Goal: Task Accomplishment & Management: Use online tool/utility

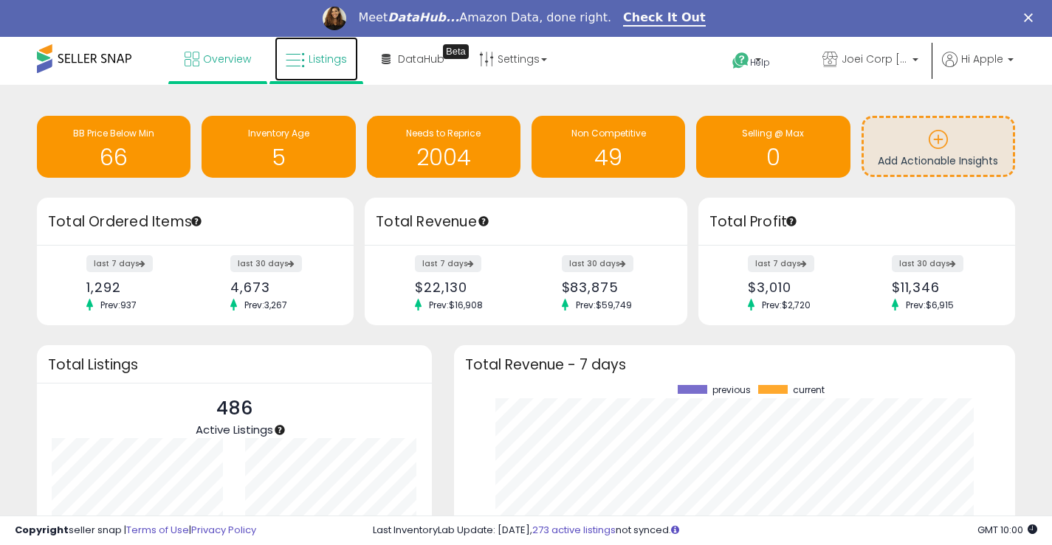
click at [312, 61] on span "Listings" at bounding box center [328, 59] width 38 height 15
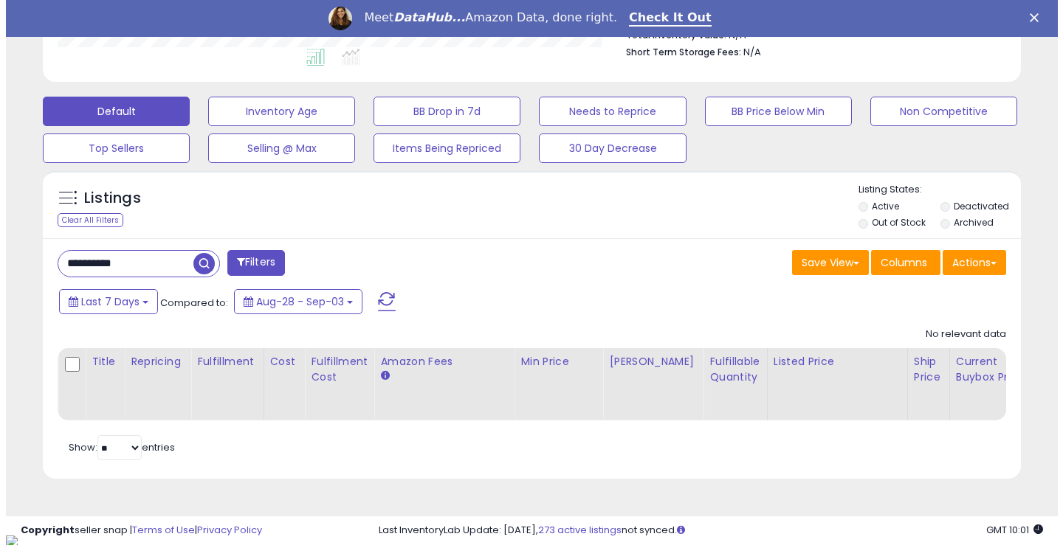
scroll to position [303, 566]
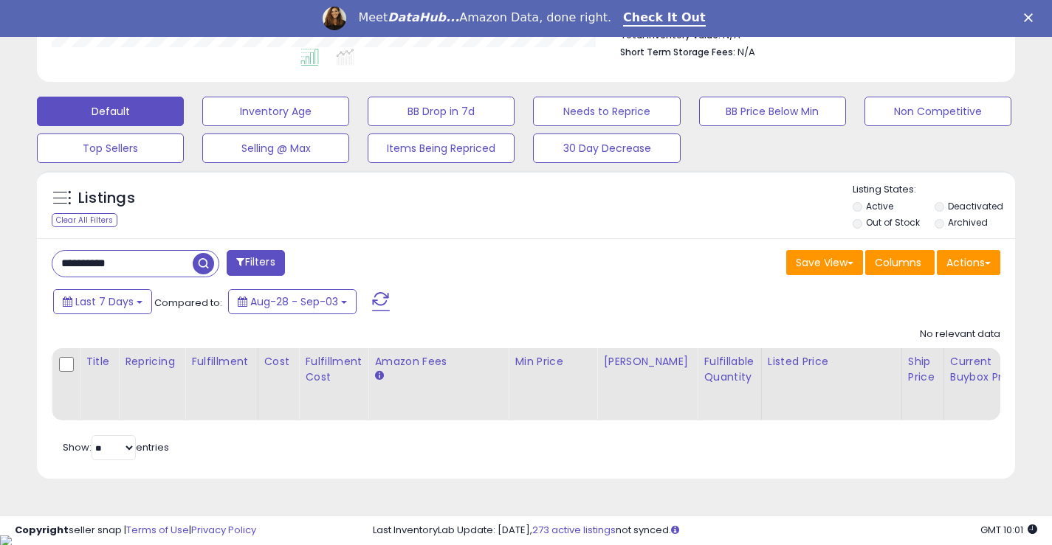
click at [162, 266] on input "**********" at bounding box center [122, 264] width 140 height 26
click at [162, 266] on input "**********" at bounding box center [165, 264] width 227 height 26
type input "*****"
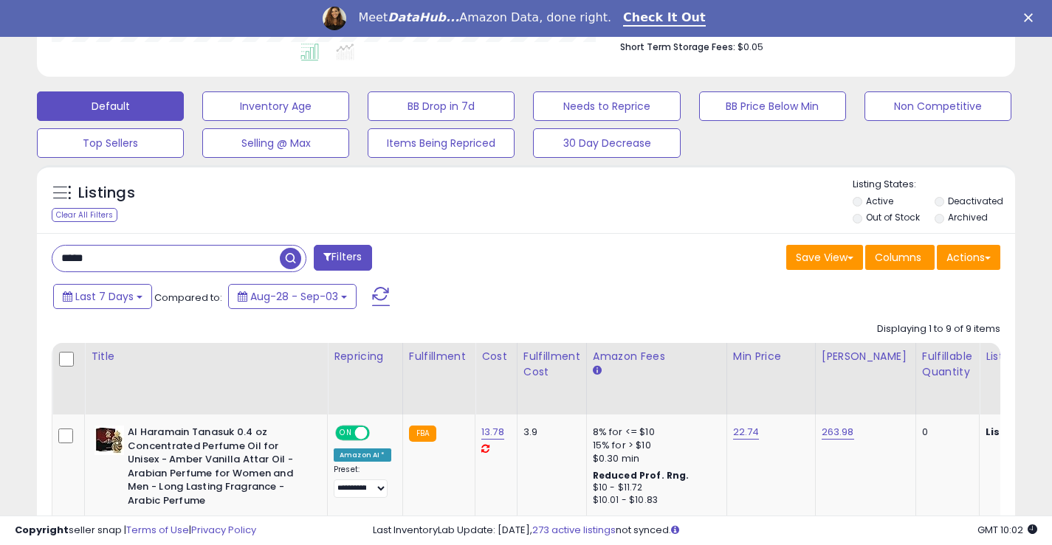
scroll to position [405, 0]
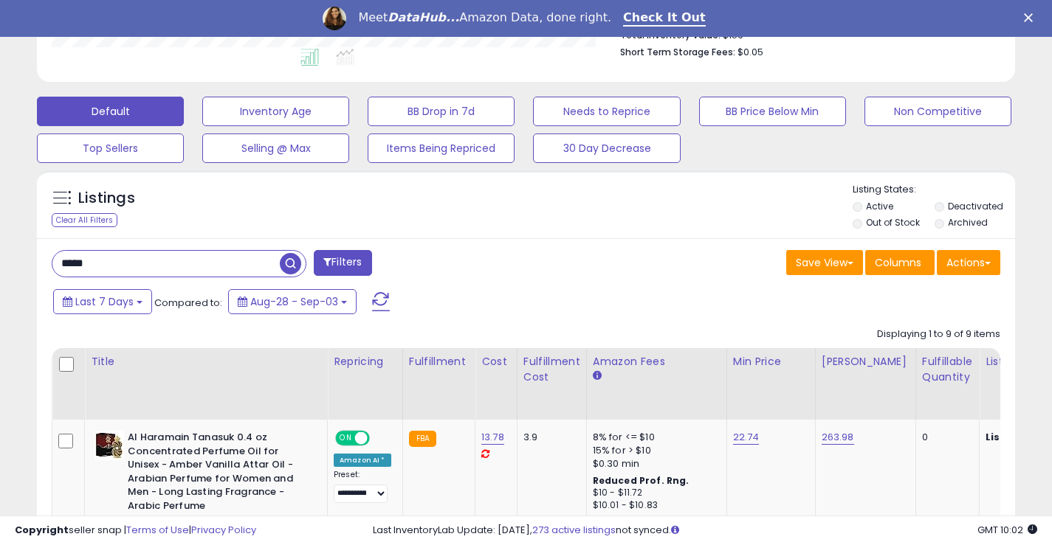
click at [962, 204] on label "Deactivated" at bounding box center [975, 206] width 55 height 13
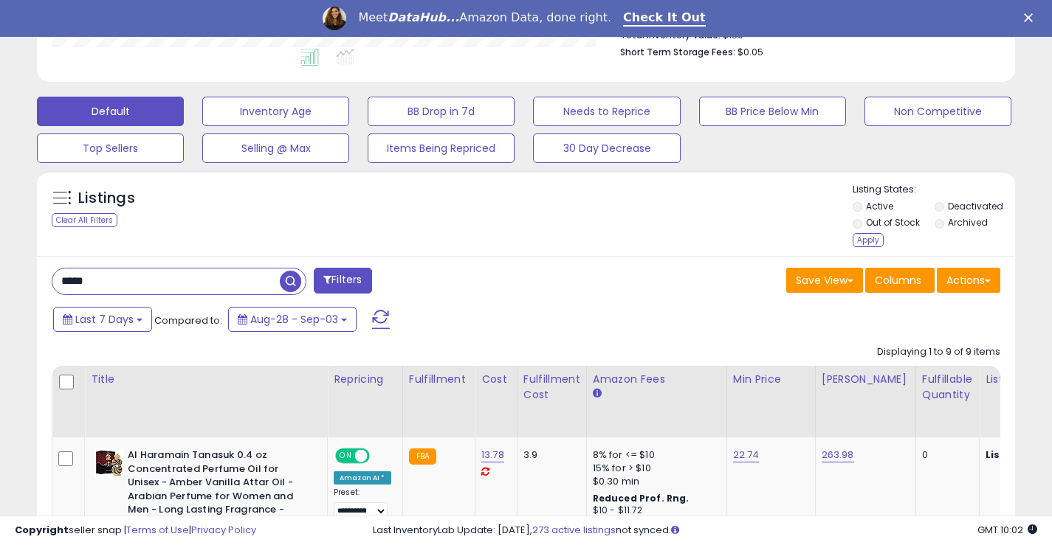
click at [962, 229] on label "Archived" at bounding box center [968, 222] width 40 height 13
click at [875, 232] on li "Out of Stock" at bounding box center [892, 224] width 80 height 16
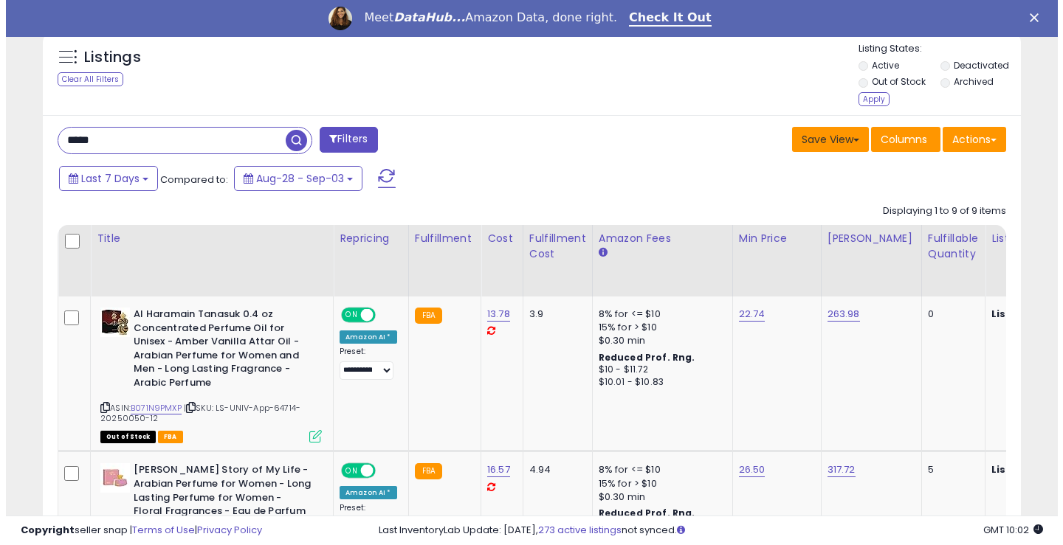
scroll to position [553, 0]
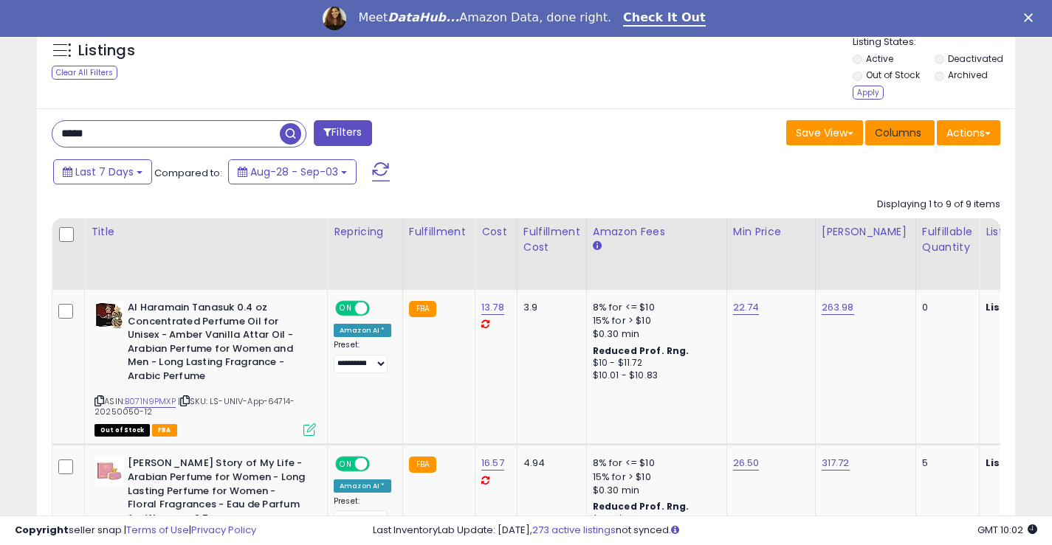
click at [893, 133] on span "Columns" at bounding box center [898, 132] width 46 height 15
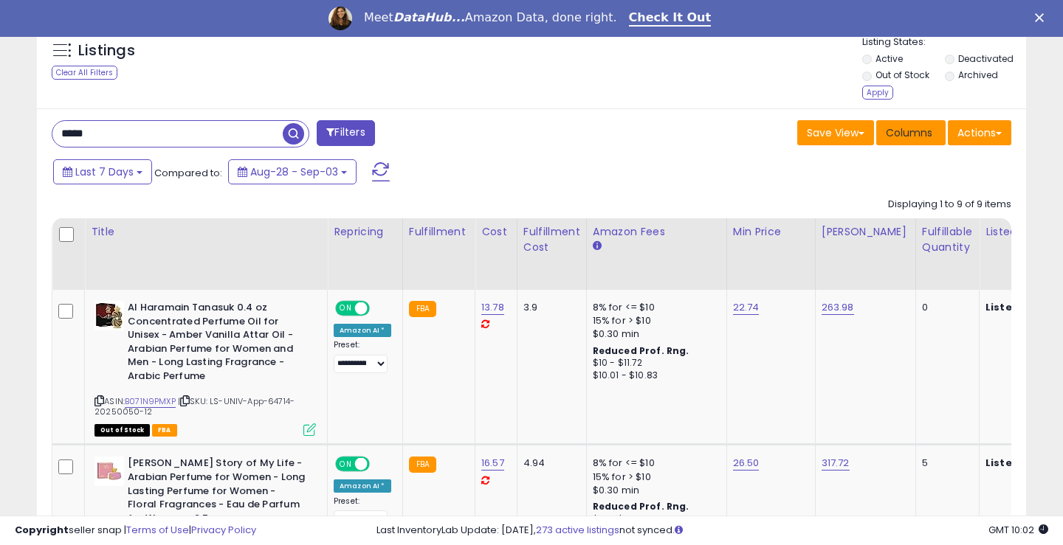
scroll to position [303, 573]
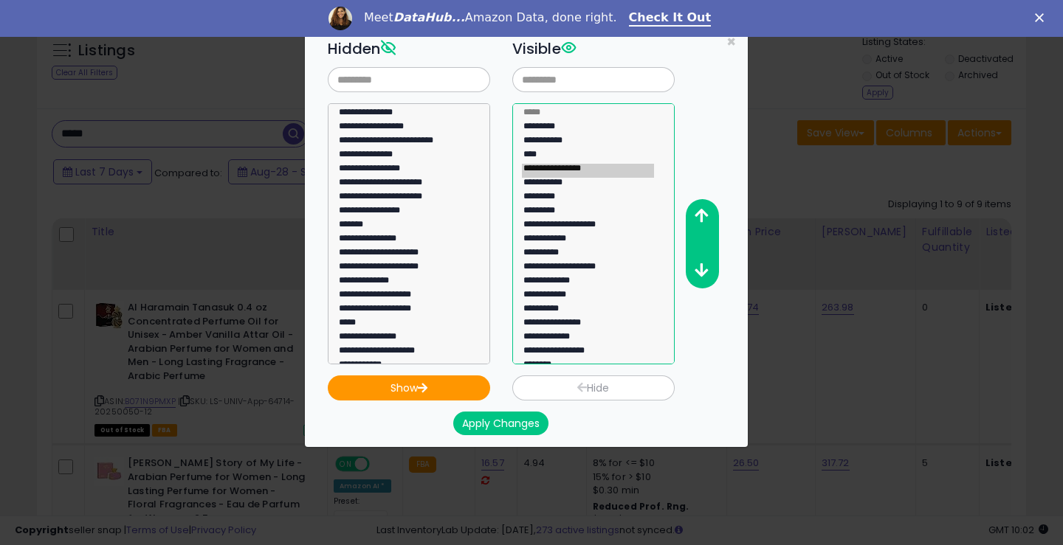
click at [557, 173] on option "**********" at bounding box center [588, 171] width 132 height 14
click at [579, 223] on option "**********" at bounding box center [588, 227] width 132 height 14
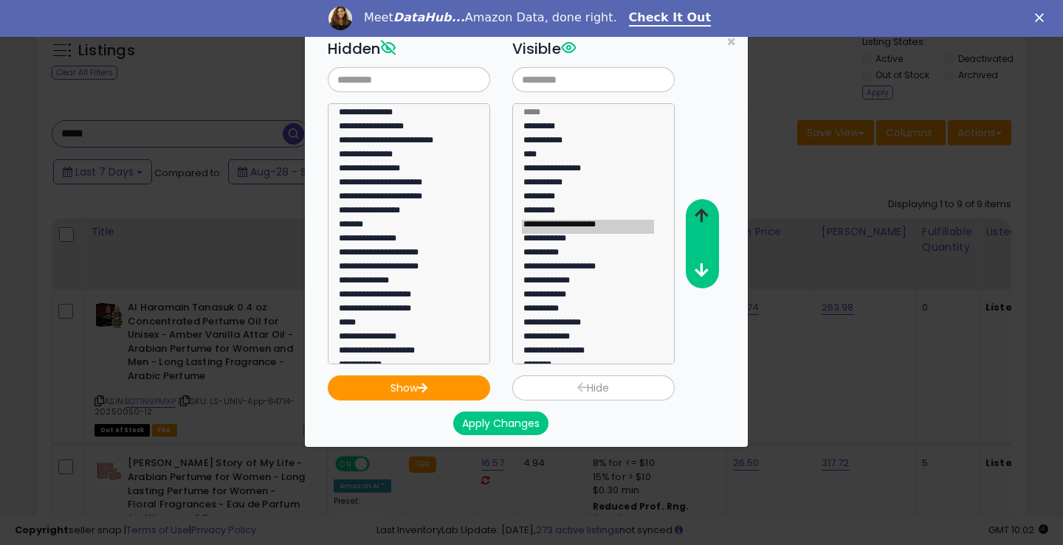
click at [699, 216] on icon "button" at bounding box center [701, 215] width 13 height 15
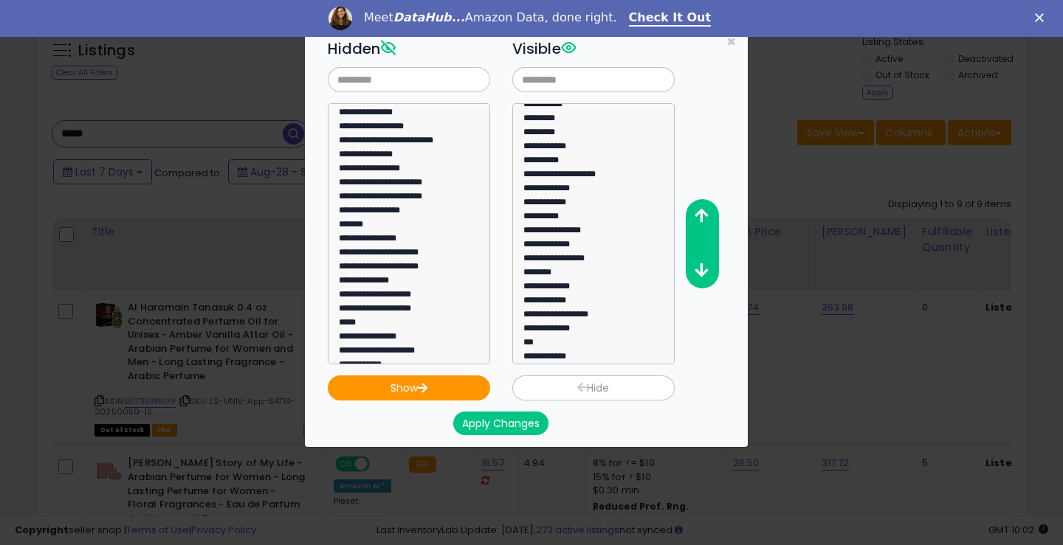
scroll to position [168, 0]
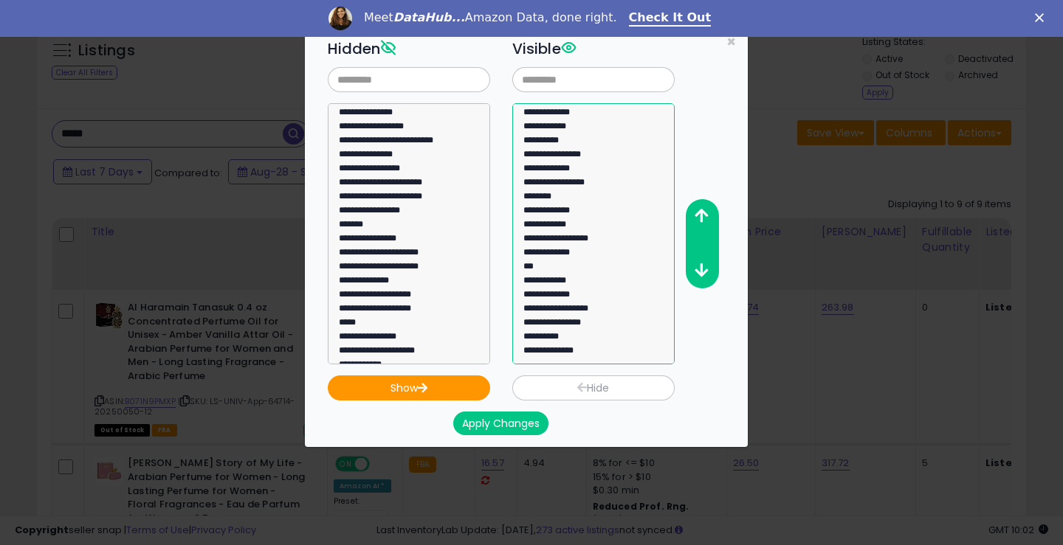
select select "**********"
click at [576, 314] on option "**********" at bounding box center [588, 311] width 132 height 14
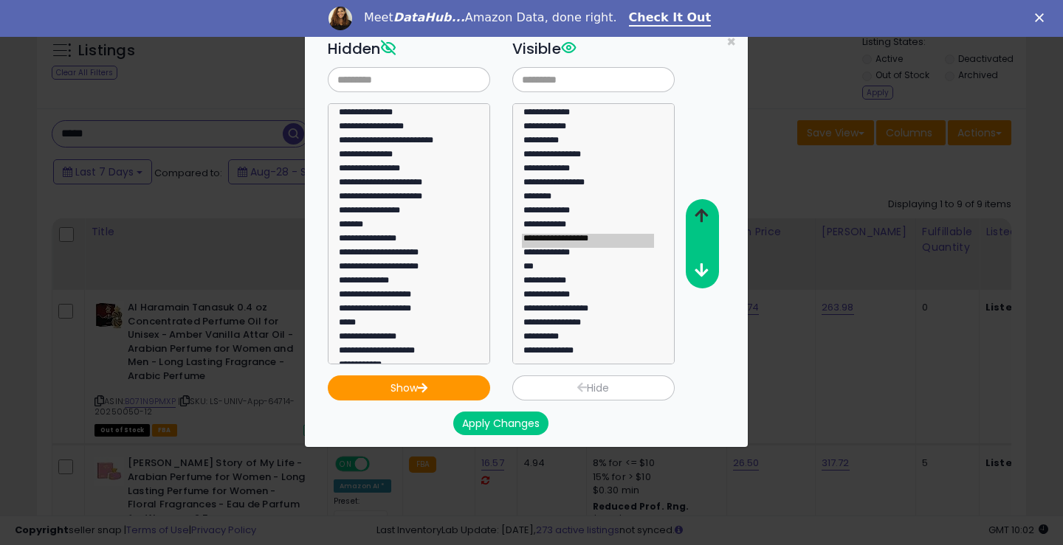
click at [704, 213] on icon "button" at bounding box center [701, 215] width 13 height 15
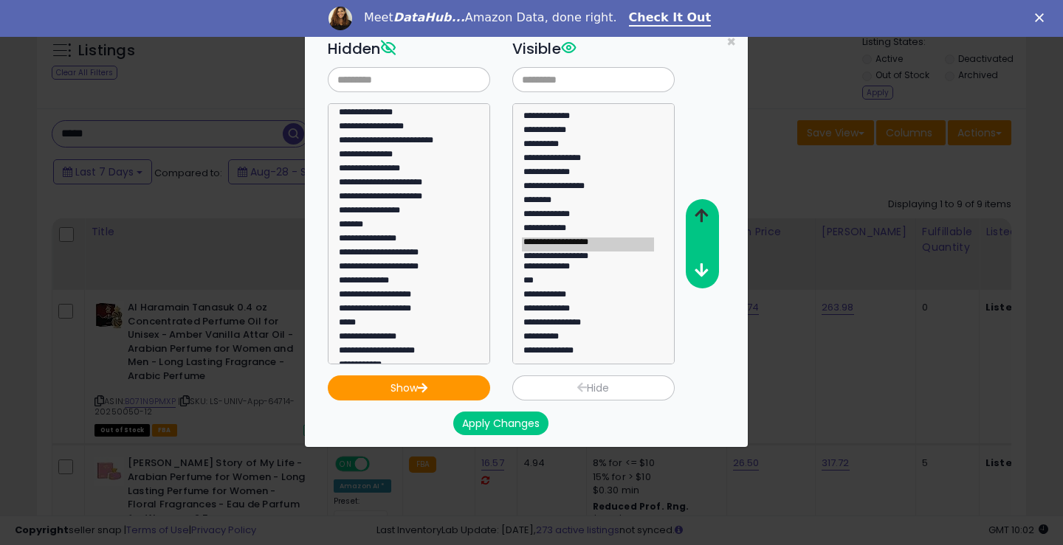
click at [704, 213] on icon "button" at bounding box center [701, 215] width 13 height 15
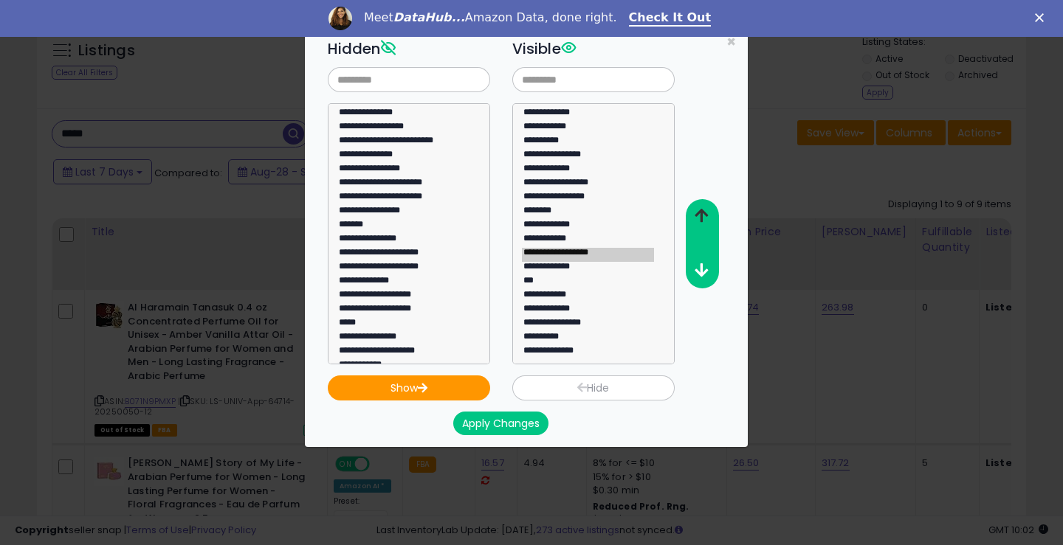
click at [704, 213] on icon "button" at bounding box center [701, 215] width 13 height 15
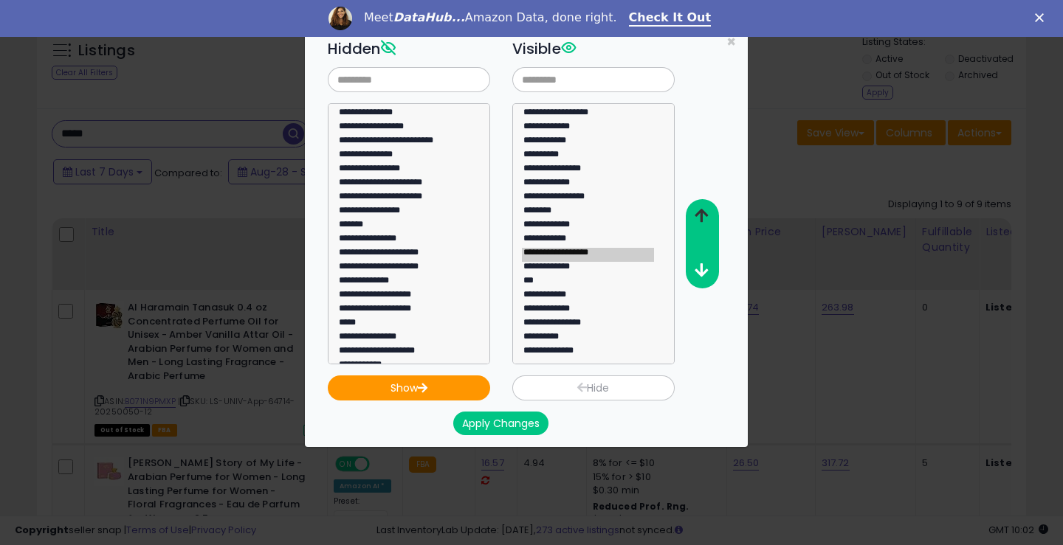
click at [704, 213] on icon "button" at bounding box center [701, 215] width 13 height 15
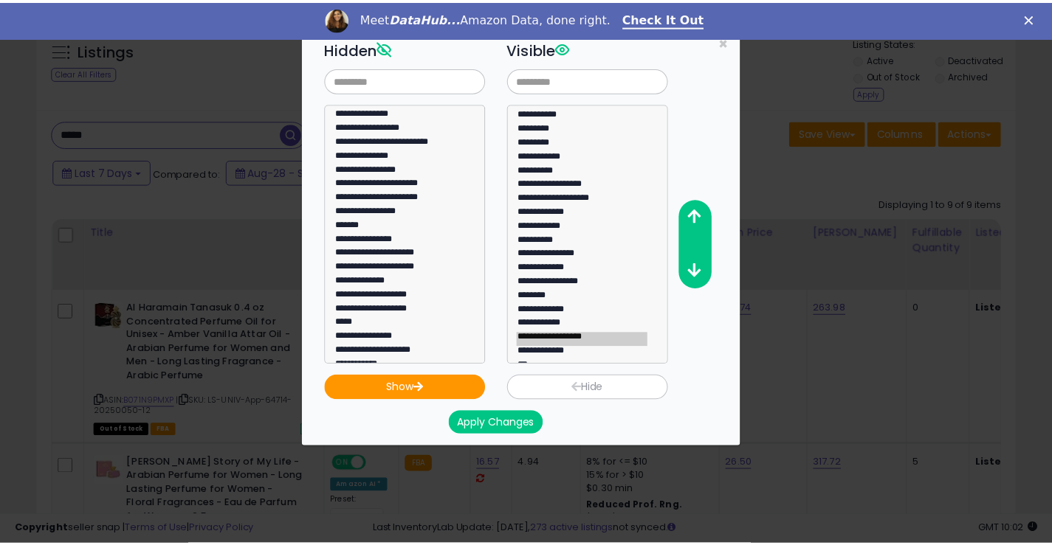
scroll to position [0, 0]
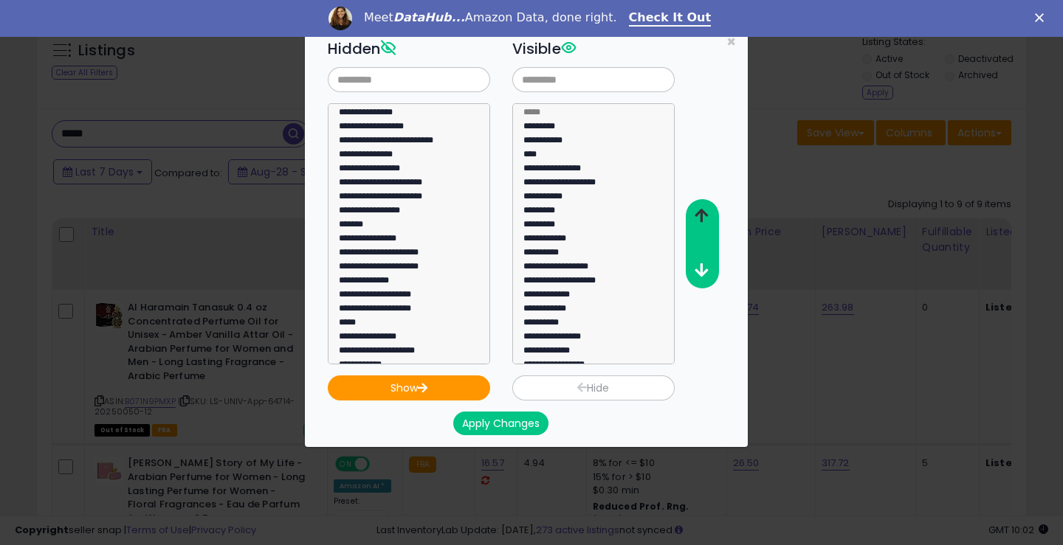
click at [697, 214] on icon "button" at bounding box center [701, 215] width 13 height 15
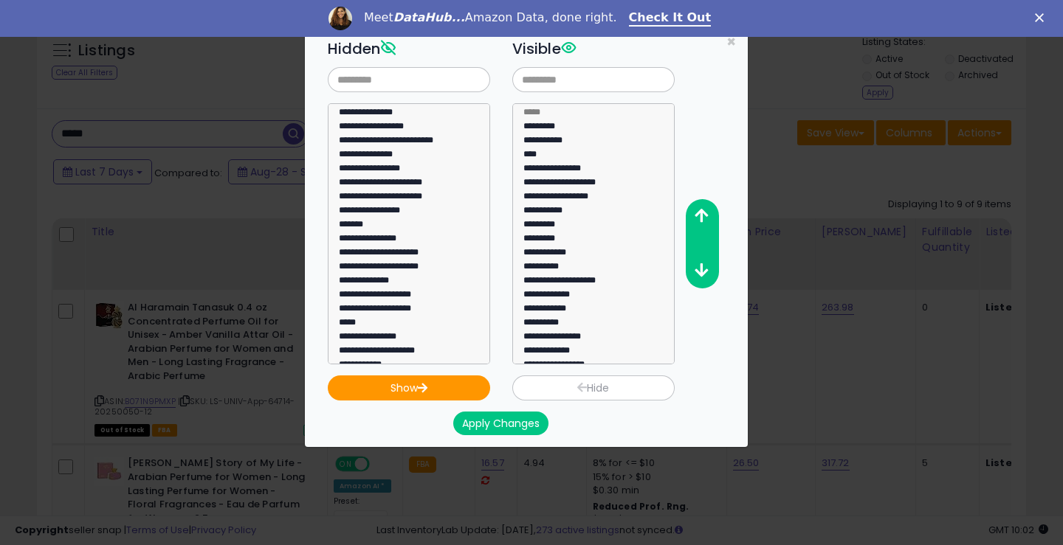
click at [485, 420] on button "Apply Changes" at bounding box center [500, 424] width 95 height 24
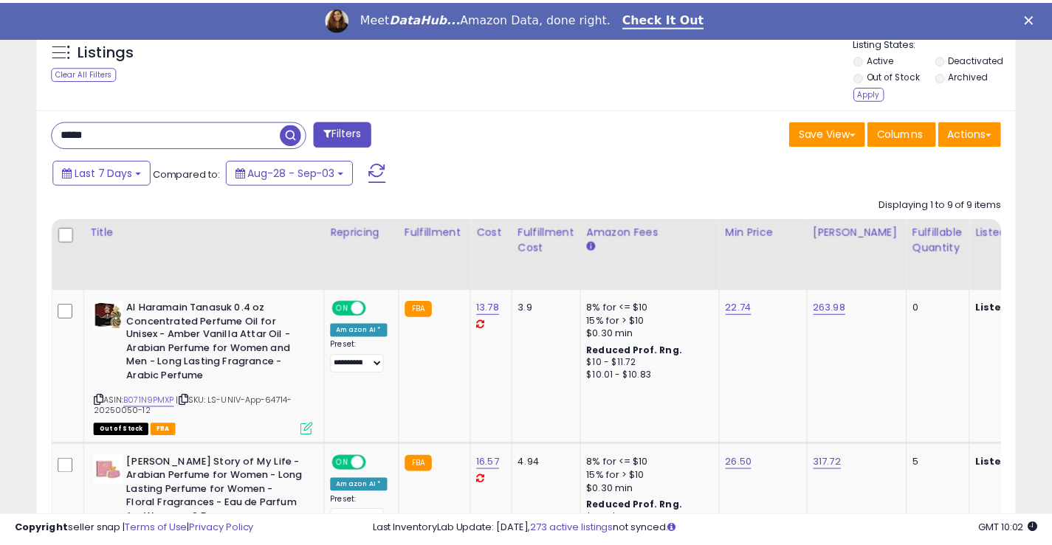
scroll to position [737772, 737508]
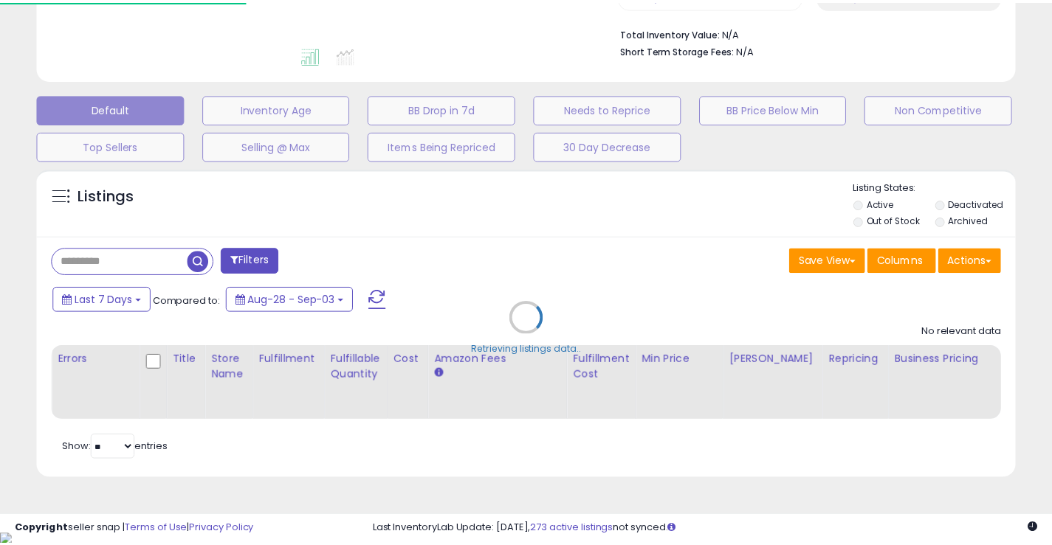
scroll to position [371, 0]
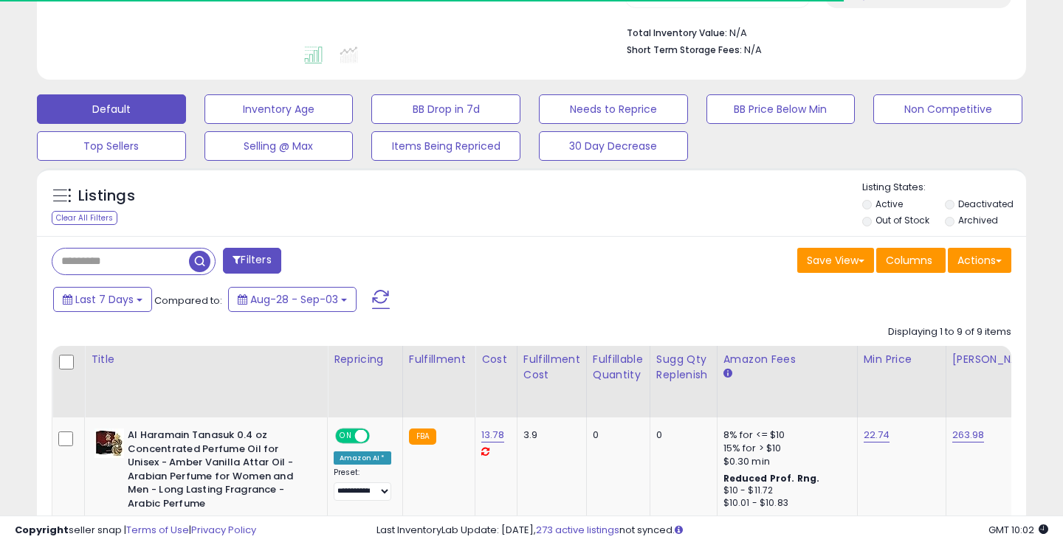
type input "*****"
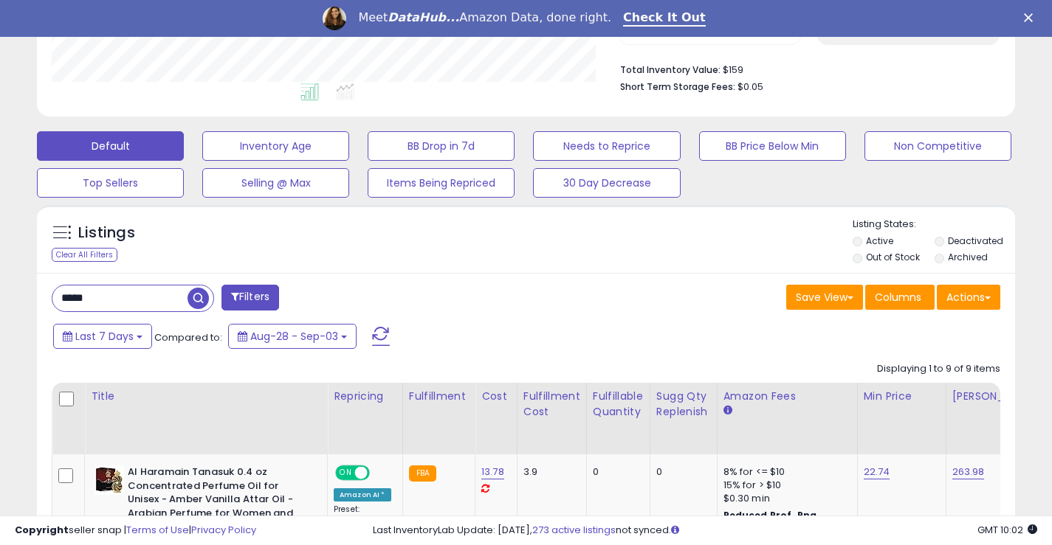
scroll to position [303, 566]
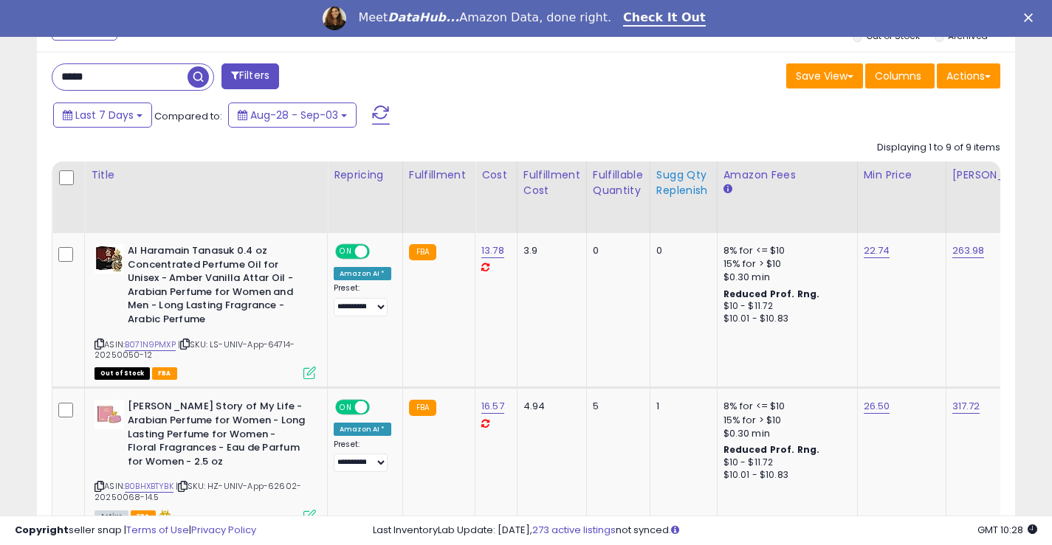
click at [656, 180] on div "Sugg Qty Replenish" at bounding box center [683, 183] width 55 height 31
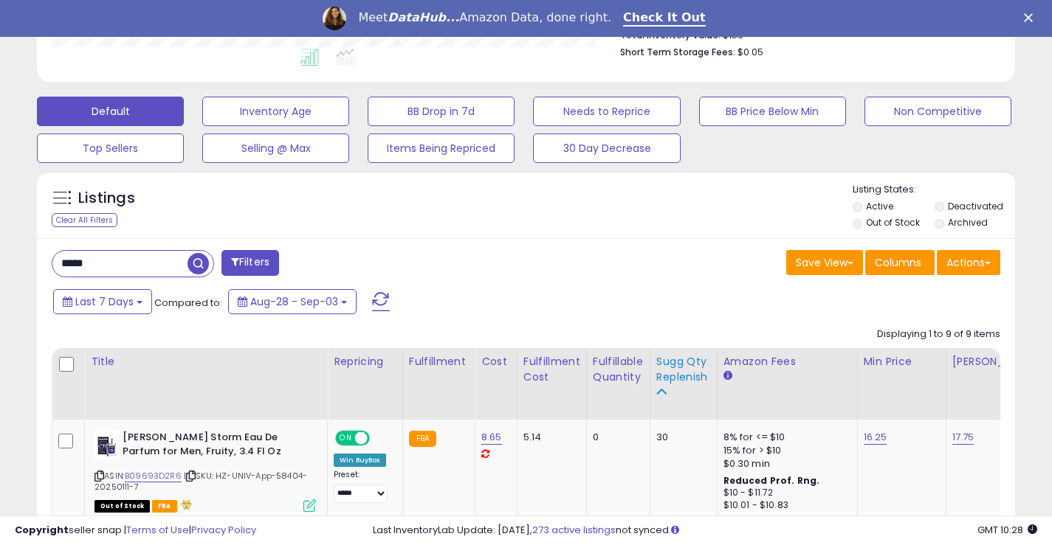
scroll to position [592, 0]
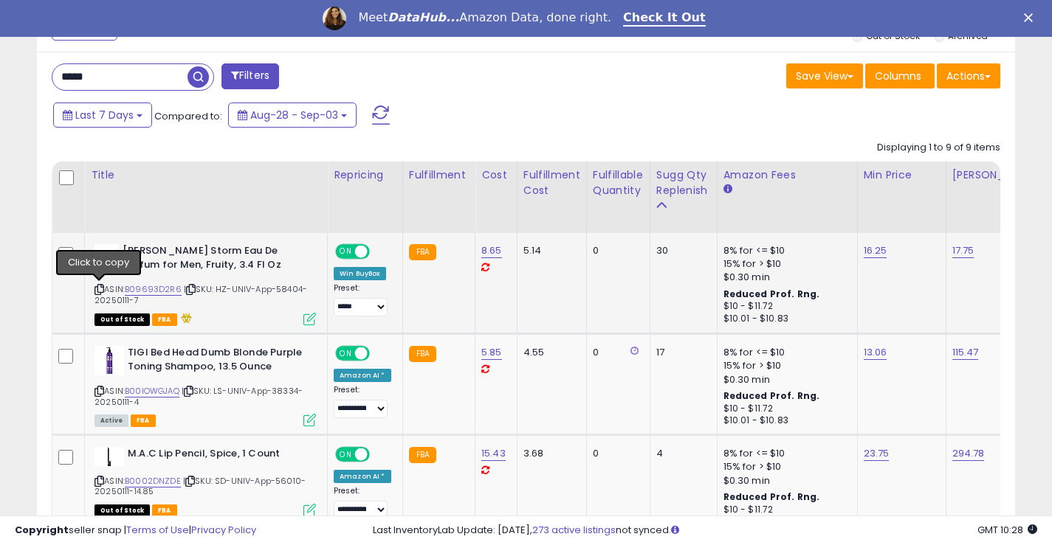
click at [97, 289] on icon at bounding box center [99, 290] width 10 height 8
click at [99, 291] on icon at bounding box center [99, 290] width 10 height 8
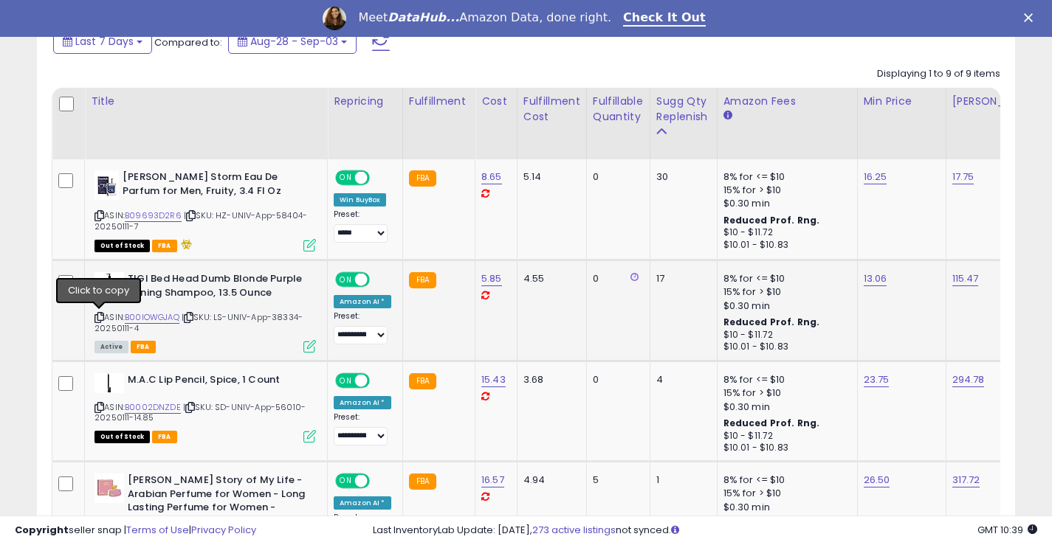
click at [99, 317] on icon at bounding box center [99, 318] width 10 height 8
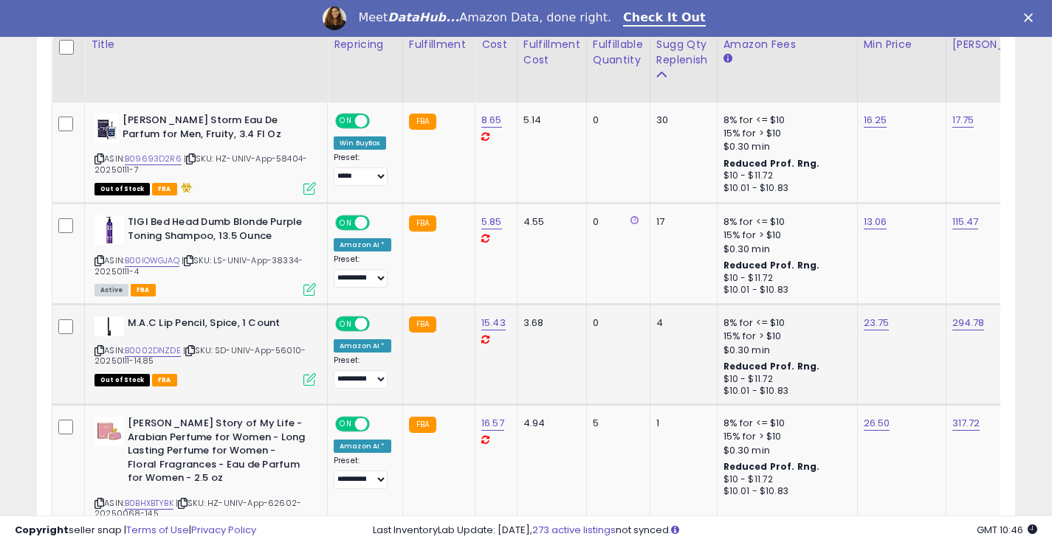
scroll to position [740, 0]
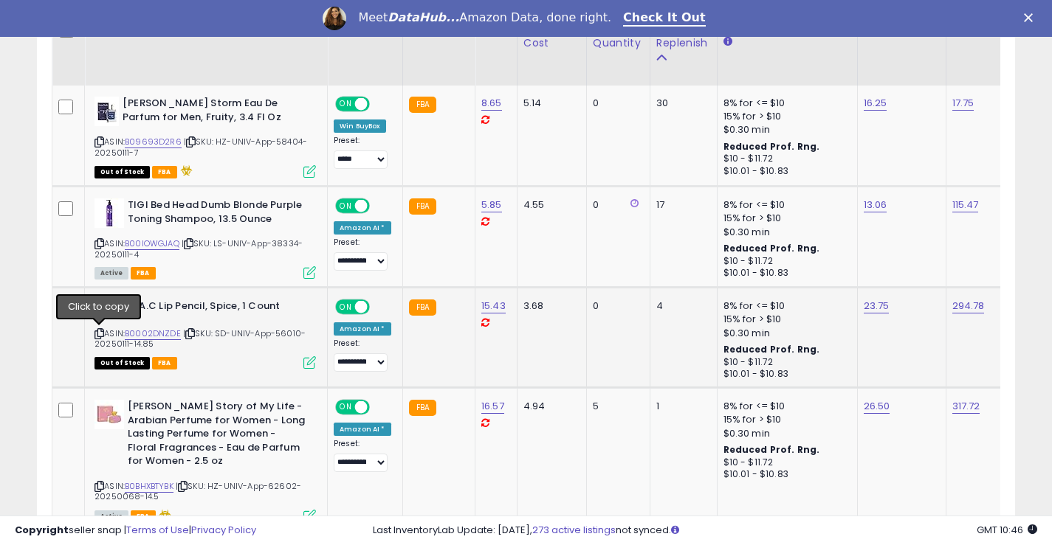
click at [103, 336] on icon at bounding box center [99, 334] width 10 height 8
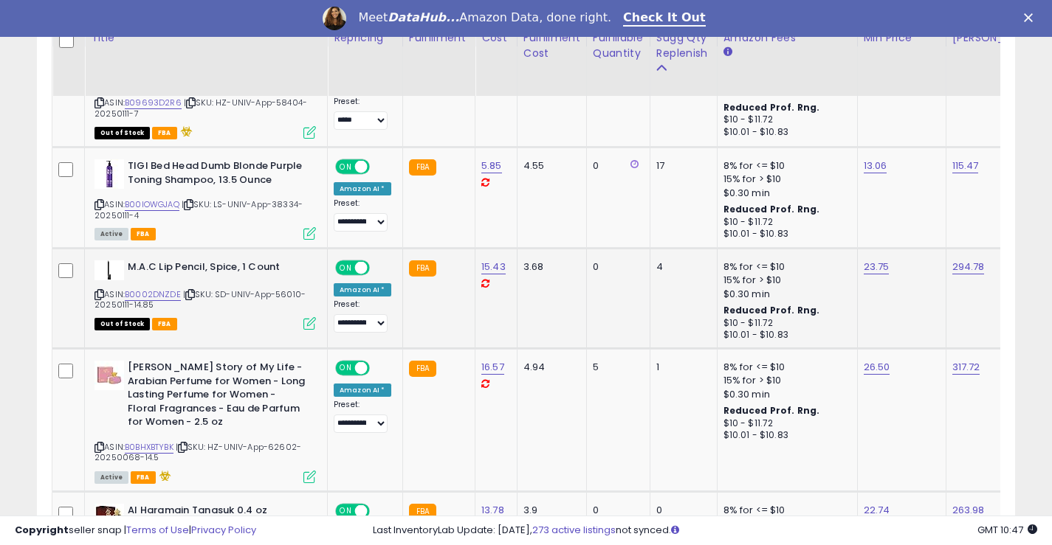
scroll to position [887, 0]
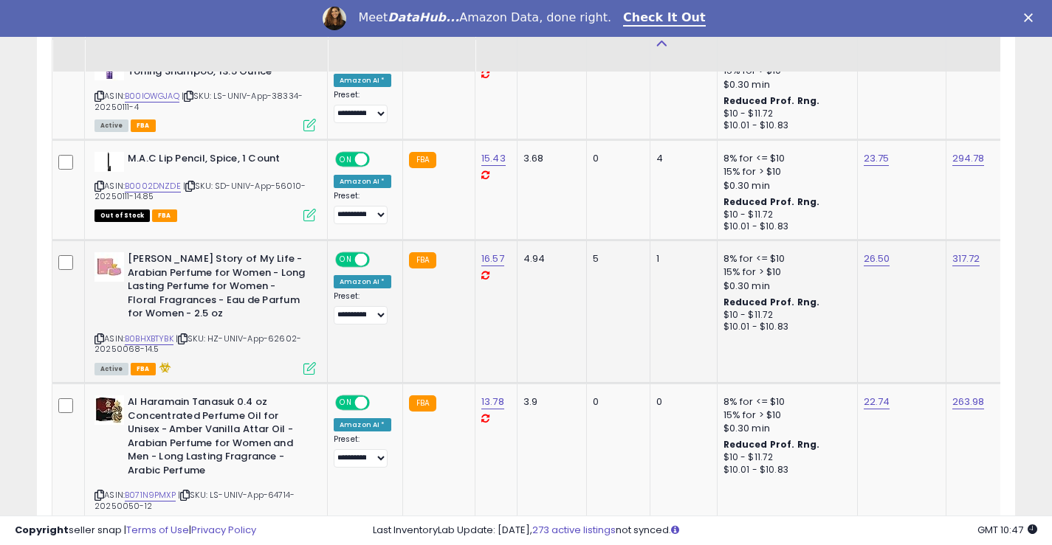
click at [99, 336] on icon at bounding box center [99, 339] width 10 height 8
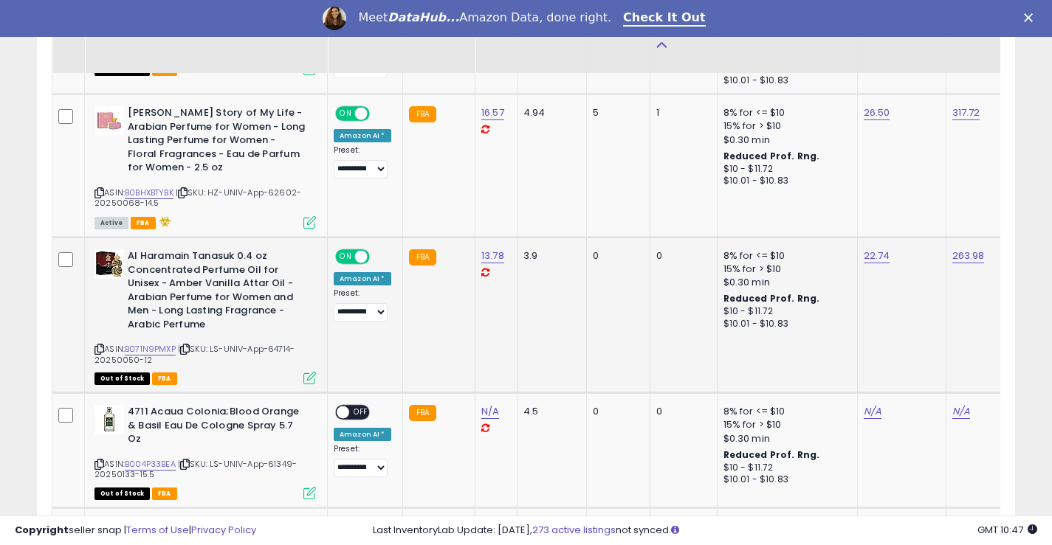
scroll to position [1035, 0]
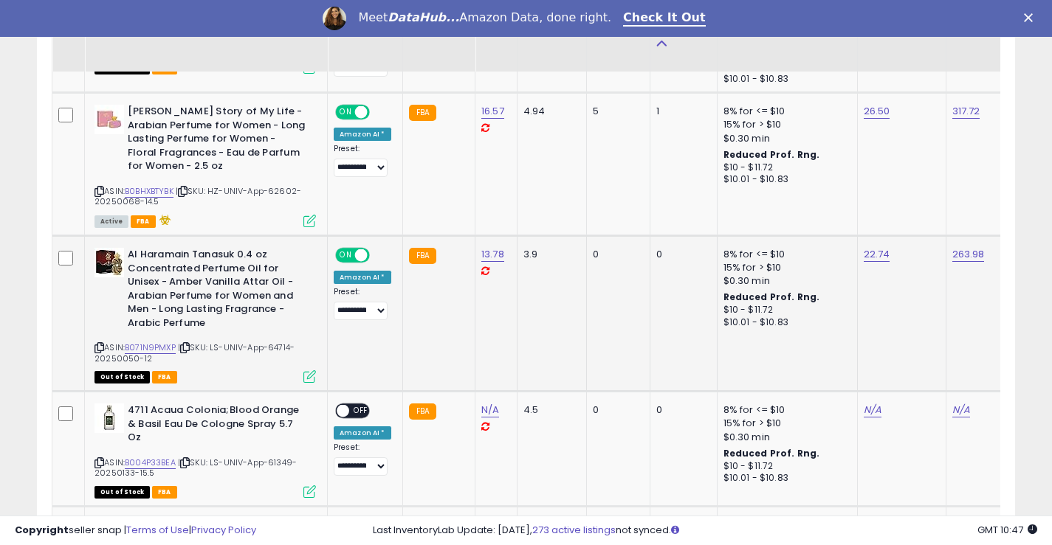
click at [103, 345] on icon at bounding box center [99, 348] width 10 height 8
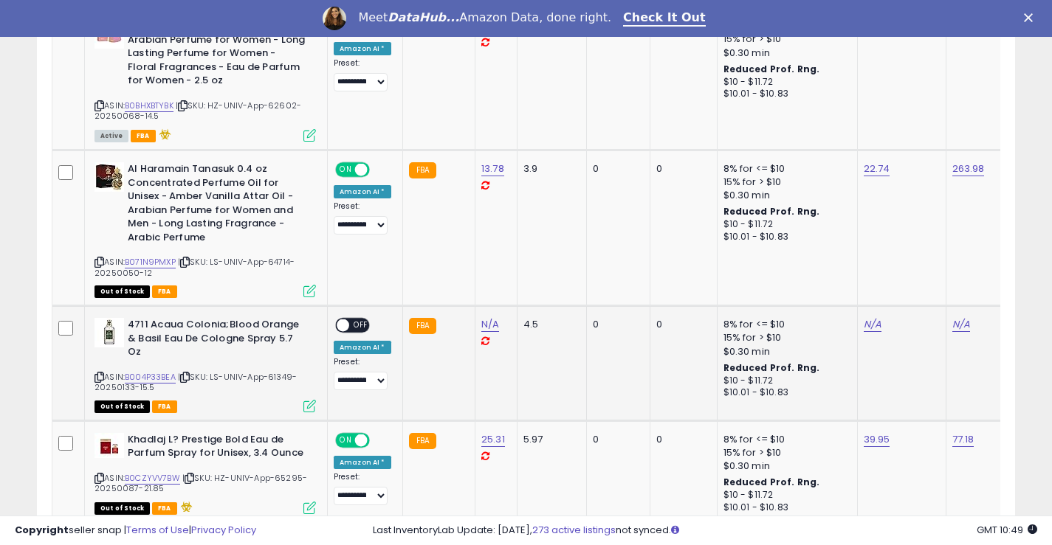
scroll to position [1256, 0]
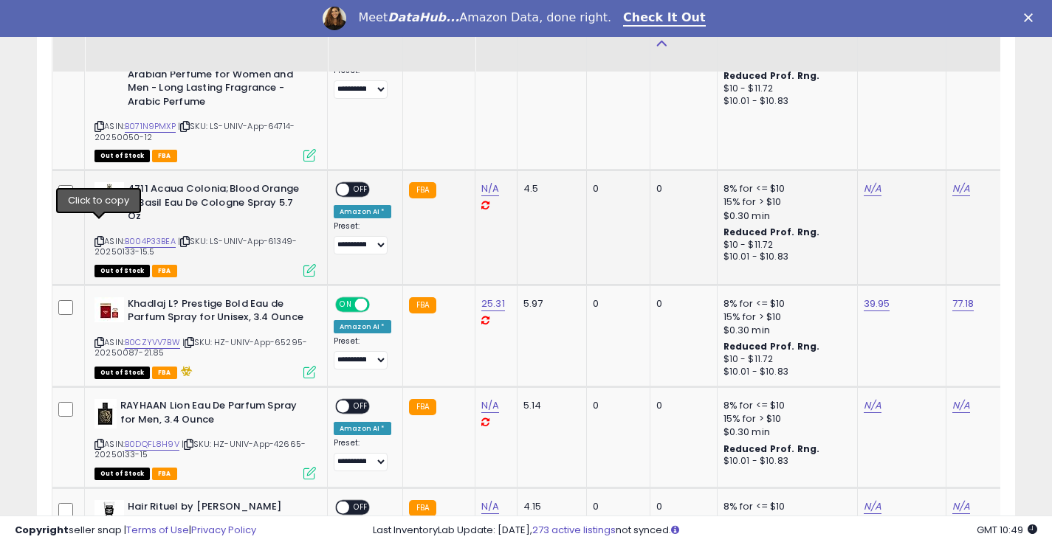
click at [100, 238] on icon at bounding box center [99, 242] width 10 height 8
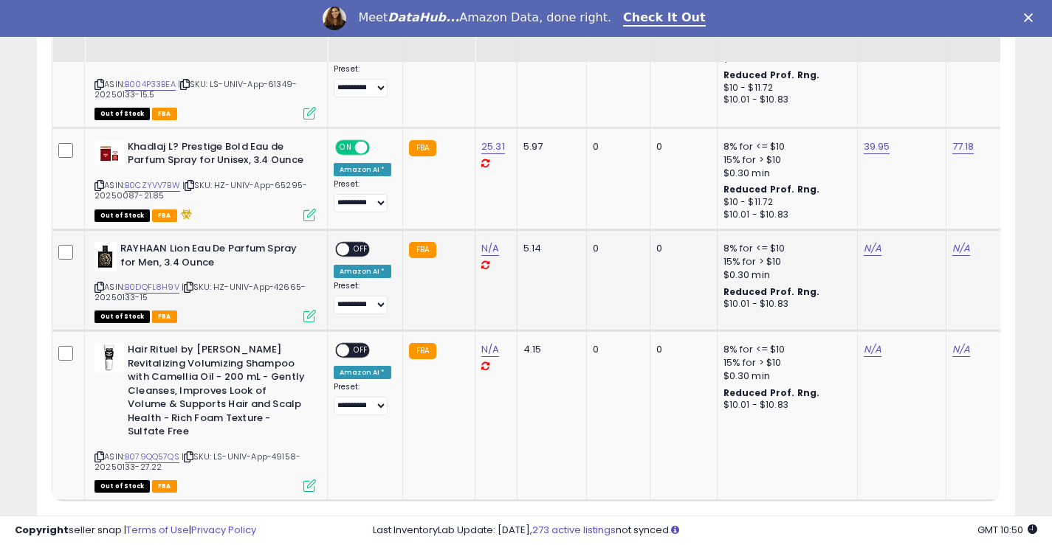
scroll to position [1467, 0]
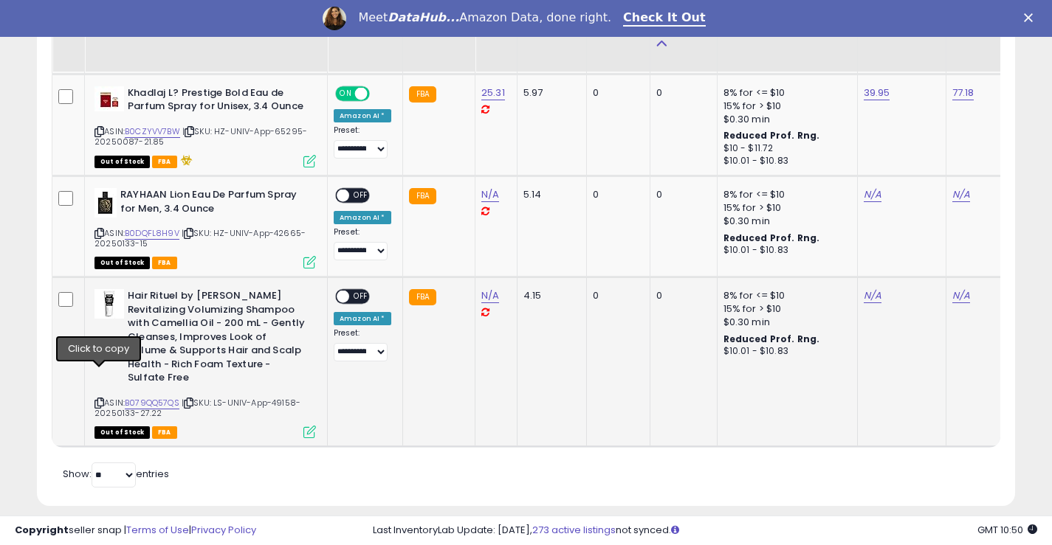
click at [99, 399] on icon at bounding box center [99, 403] width 10 height 8
